Goal: Task Accomplishment & Management: Complete application form

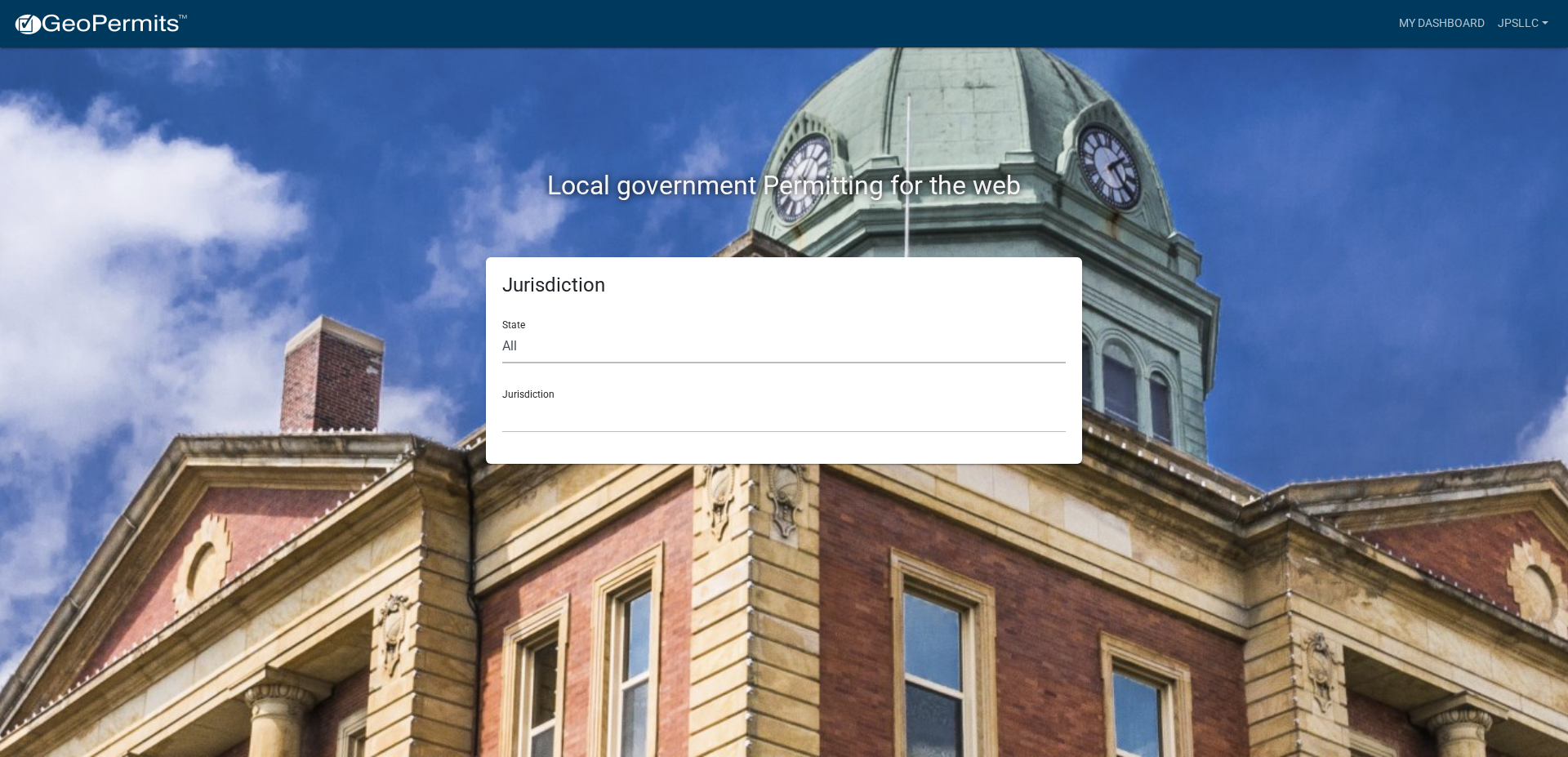
click at [503, 330] on select "All [US_STATE] [US_STATE] [US_STATE] [US_STATE] [US_STATE] [US_STATE] [US_STATE…" at bounding box center [784, 347] width 563 height 34
select select "[US_STATE]"
click option "[US_STATE]" at bounding box center [0, 0] width 0 height 0
click at [503, 399] on select "City of [GEOGRAPHIC_DATA], [US_STATE] City of [GEOGRAPHIC_DATA], [US_STATE] Cit…" at bounding box center [784, 416] width 563 height 34
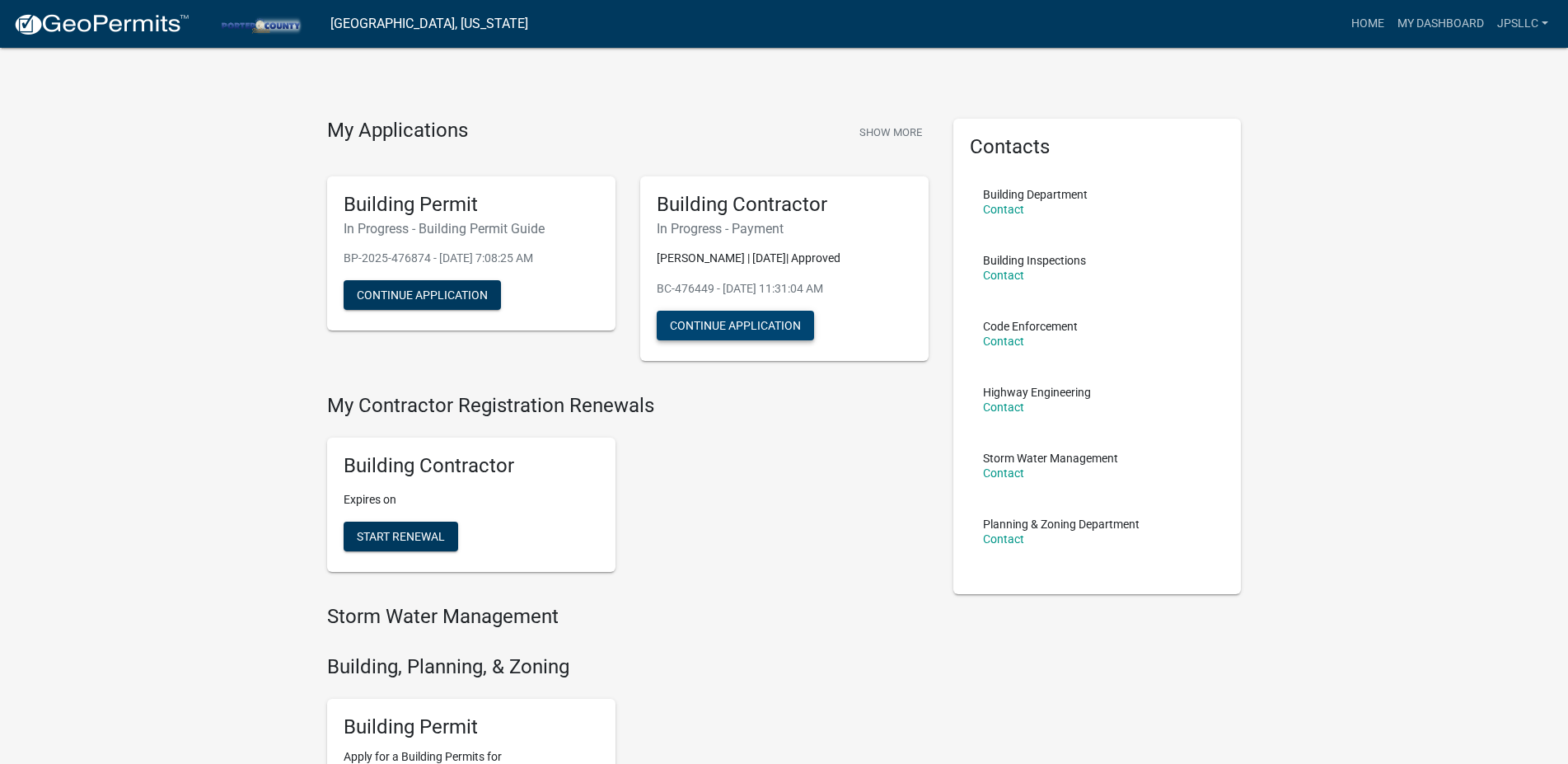
click at [738, 329] on button "Continue Application" at bounding box center [735, 325] width 157 height 30
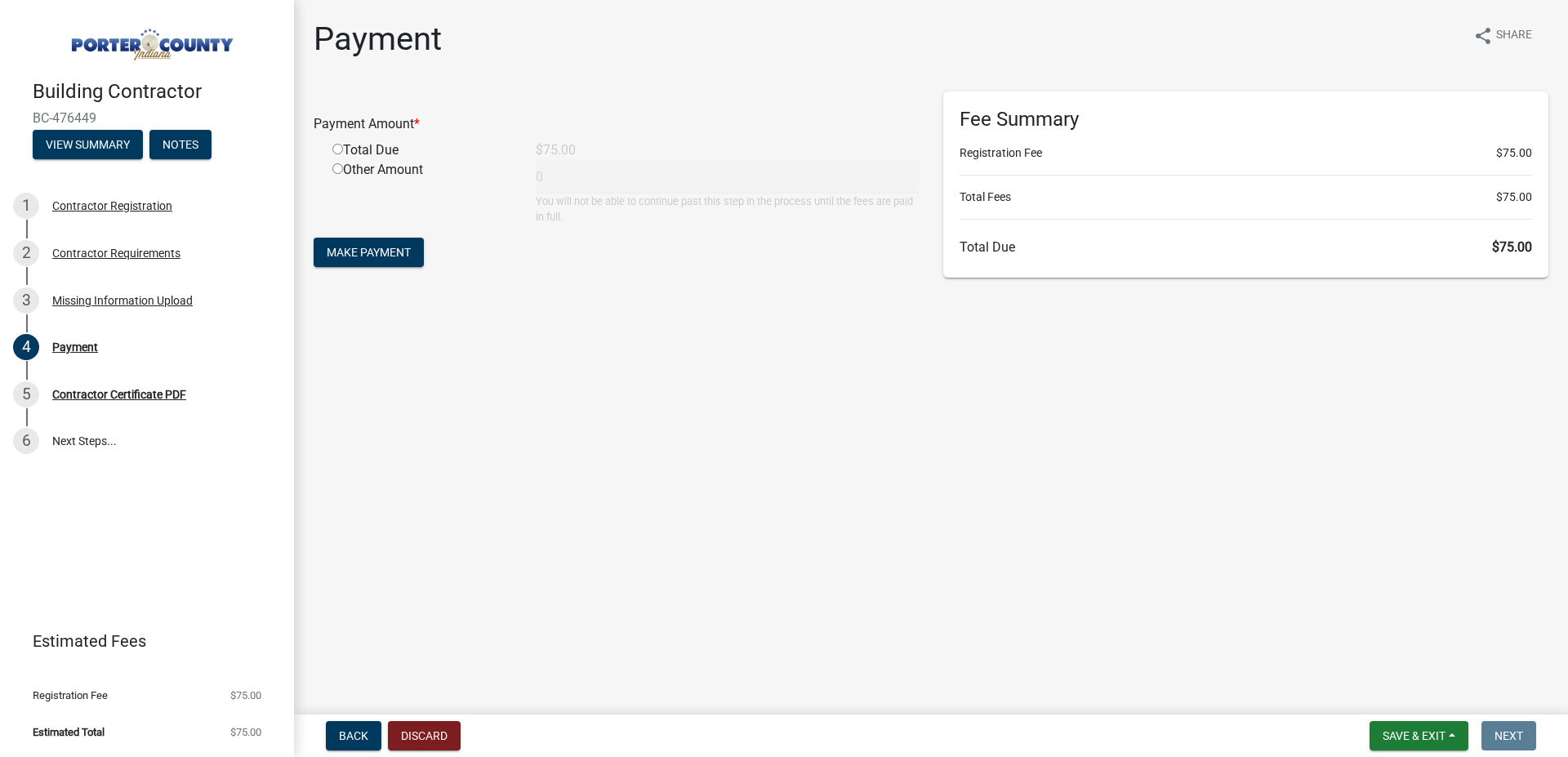
click at [338, 149] on input "radio" at bounding box center [338, 149] width 11 height 11
radio input "true"
type input "75"
click at [381, 251] on span "Make Payment" at bounding box center [368, 252] width 85 height 13
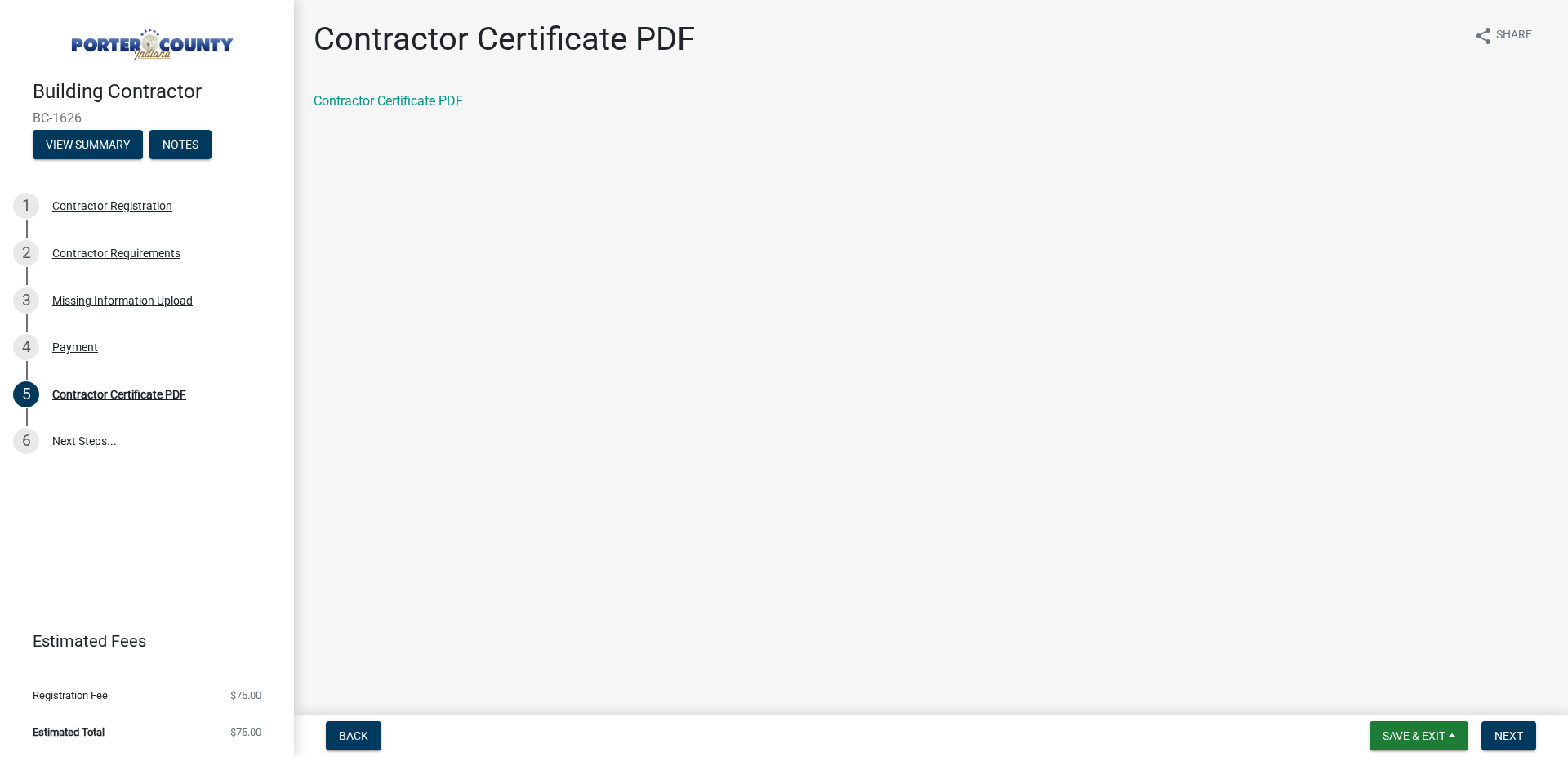
click at [385, 93] on div "Contractor Certificate PDF" at bounding box center [931, 101] width 1235 height 20
click at [386, 104] on link "Contractor Certificate PDF" at bounding box center [388, 101] width 150 height 15
click at [1506, 738] on span "Next" at bounding box center [1509, 736] width 28 height 13
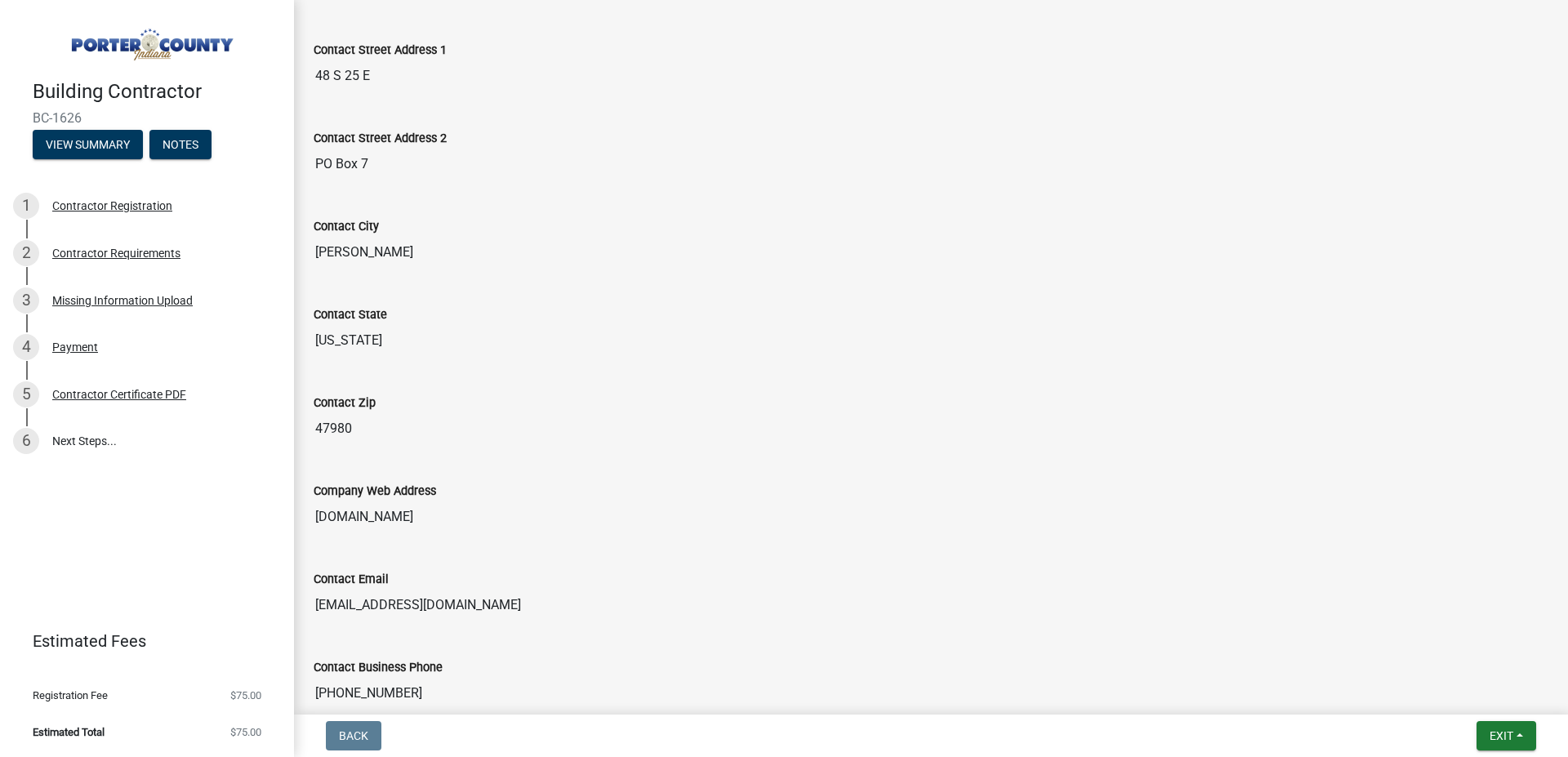
scroll to position [926, 0]
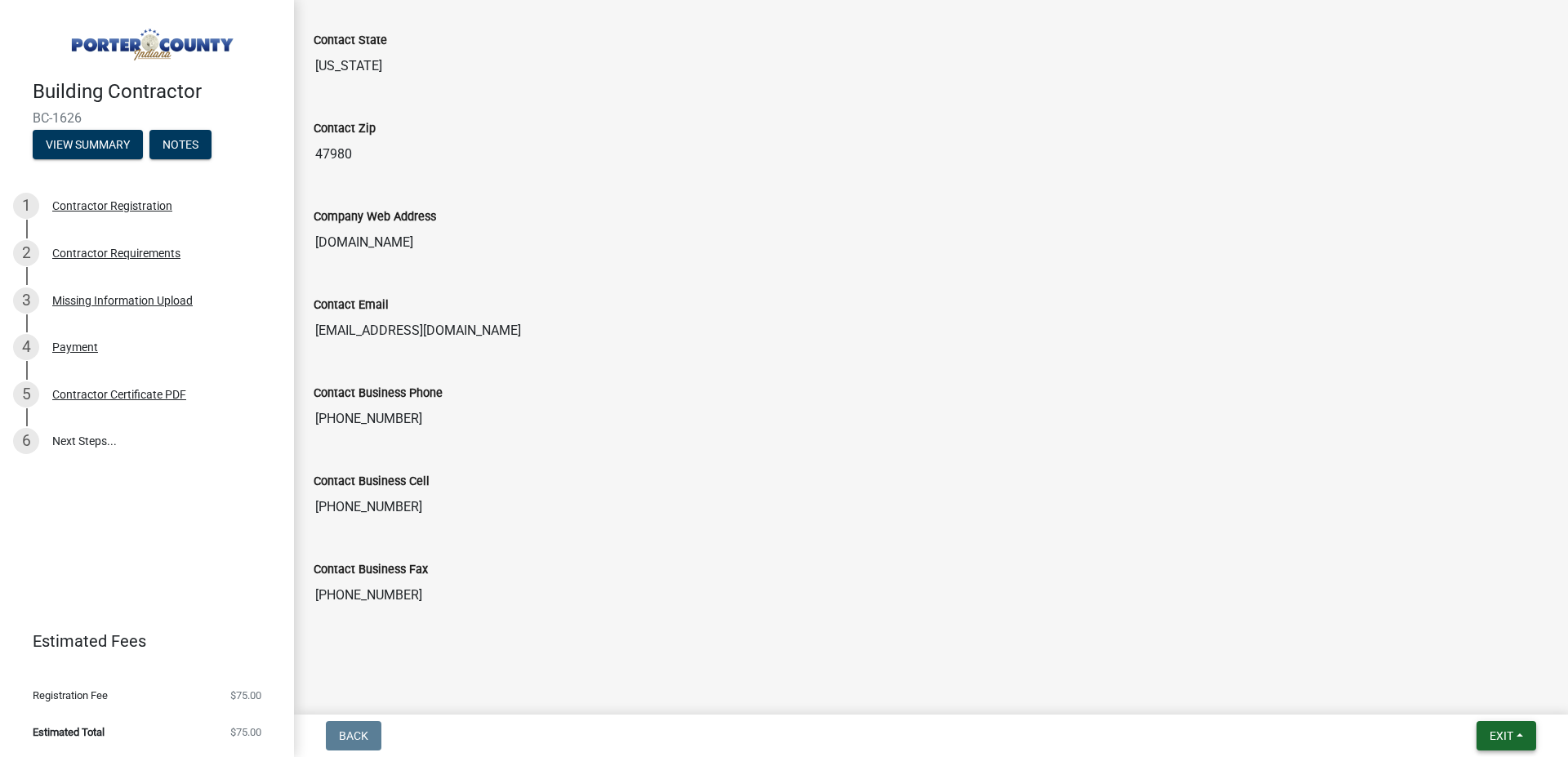
click at [1489, 725] on button "Exit" at bounding box center [1507, 736] width 60 height 29
click at [1459, 689] on button "Save & Exit" at bounding box center [1471, 693] width 131 height 39
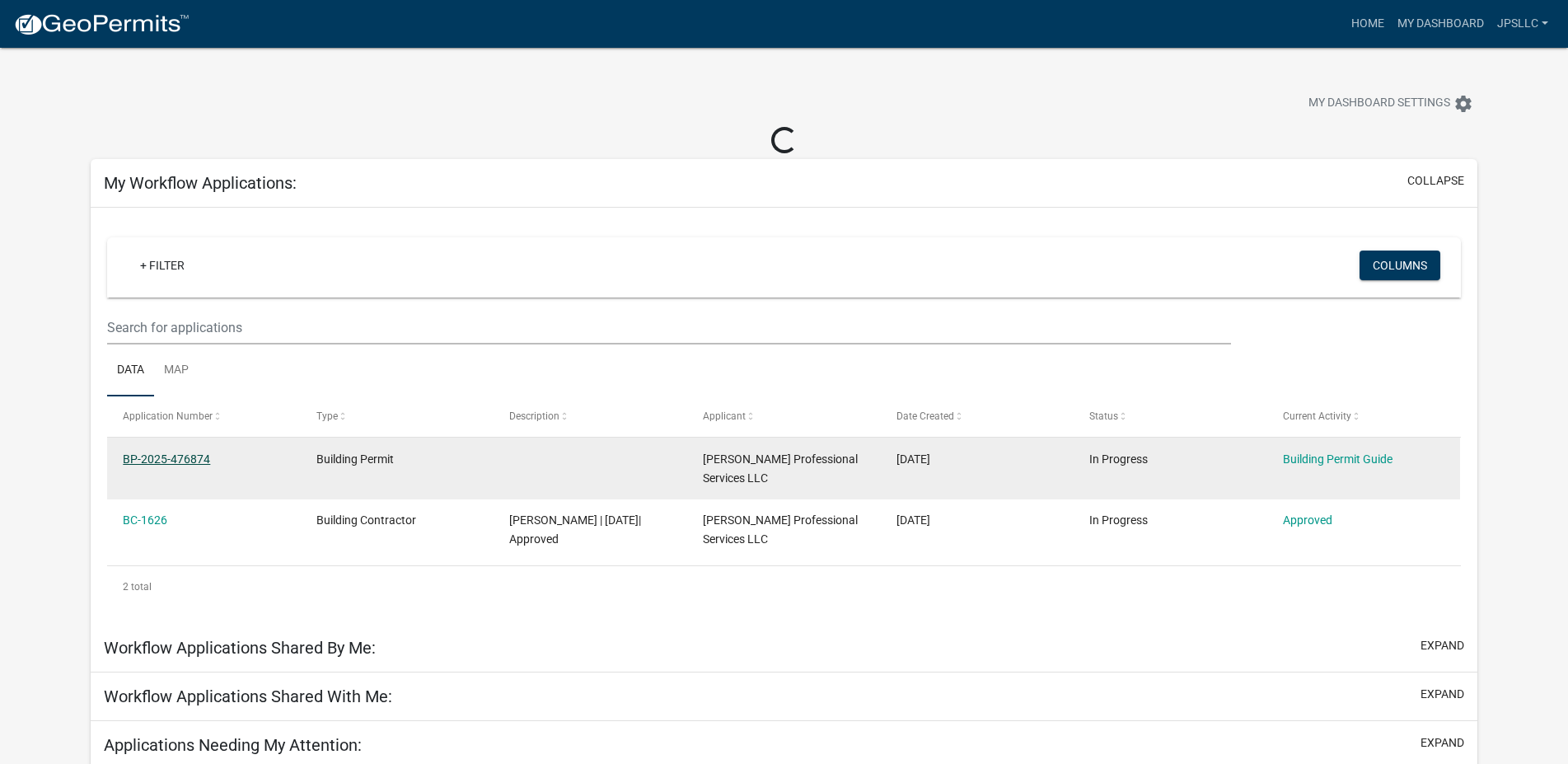
click at [199, 456] on link "BP-2025-476874" at bounding box center [166, 459] width 87 height 13
